Goal: Task Accomplishment & Management: Manage account settings

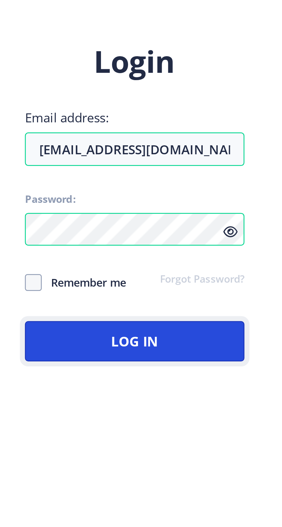
click at [178, 321] on button "Log In" at bounding box center [204, 314] width 87 height 16
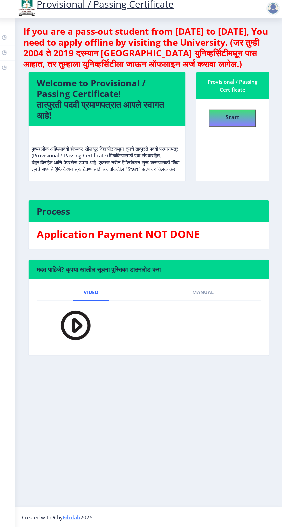
click at [158, 244] on h3 "Application Payment NOT DONE" at bounding box center [150, 238] width 220 height 13
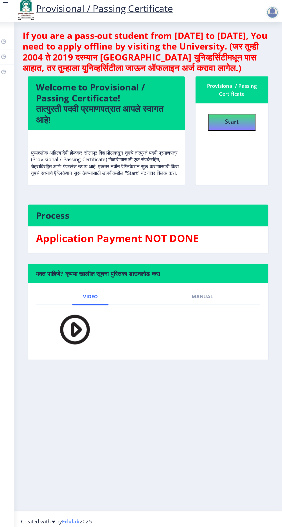
click at [272, 21] on div at bounding box center [272, 15] width 13 height 13
click at [235, 37] on span "Log out" at bounding box center [234, 34] width 43 height 8
